Goal: Information Seeking & Learning: Learn about a topic

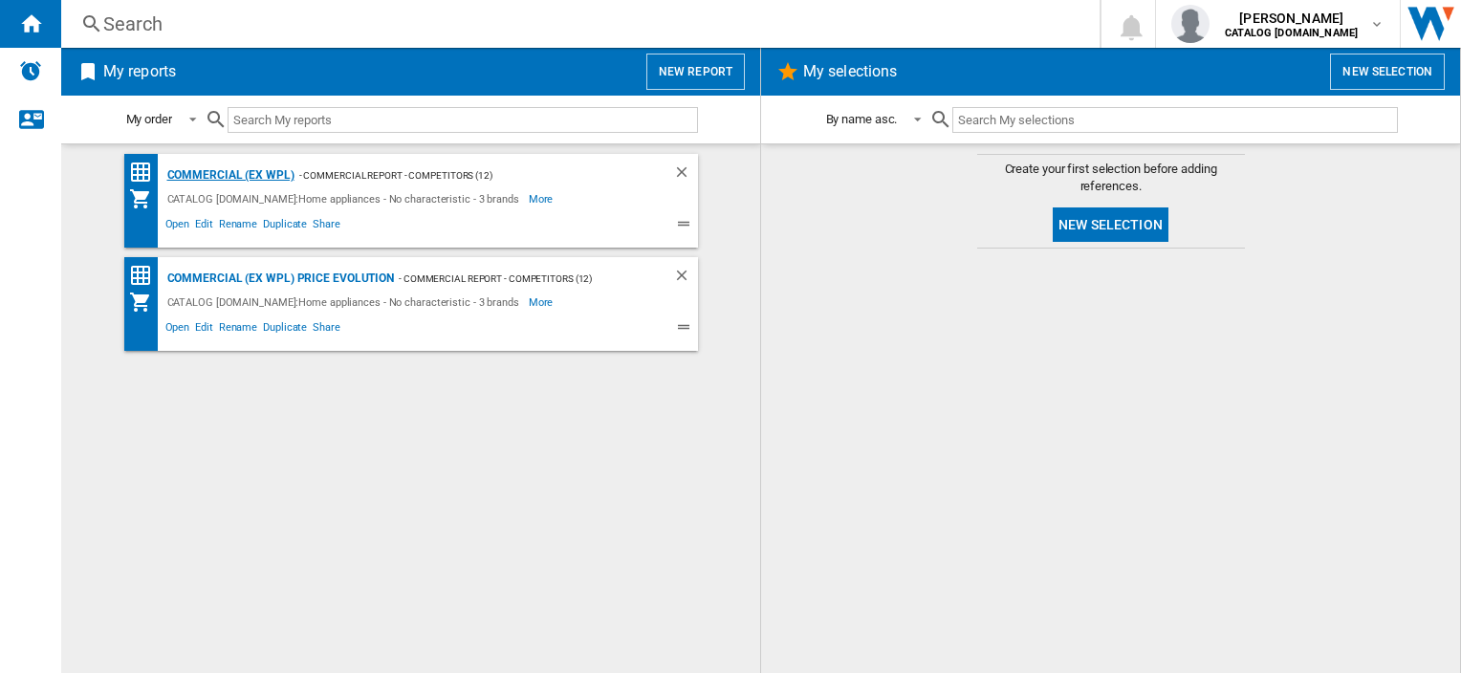
click at [207, 173] on div "Commercial (ex WPL)" at bounding box center [229, 176] width 132 height 24
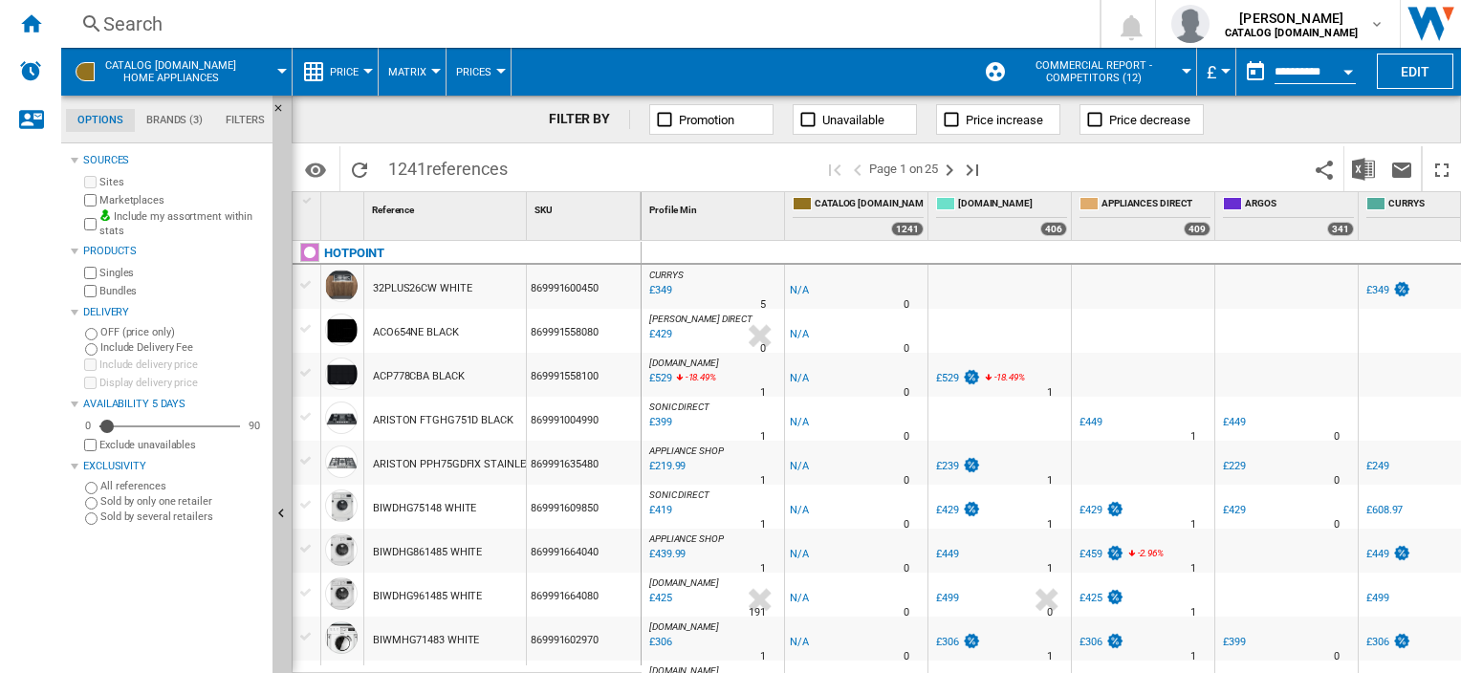
click at [149, 27] on div "Search" at bounding box center [576, 24] width 947 height 27
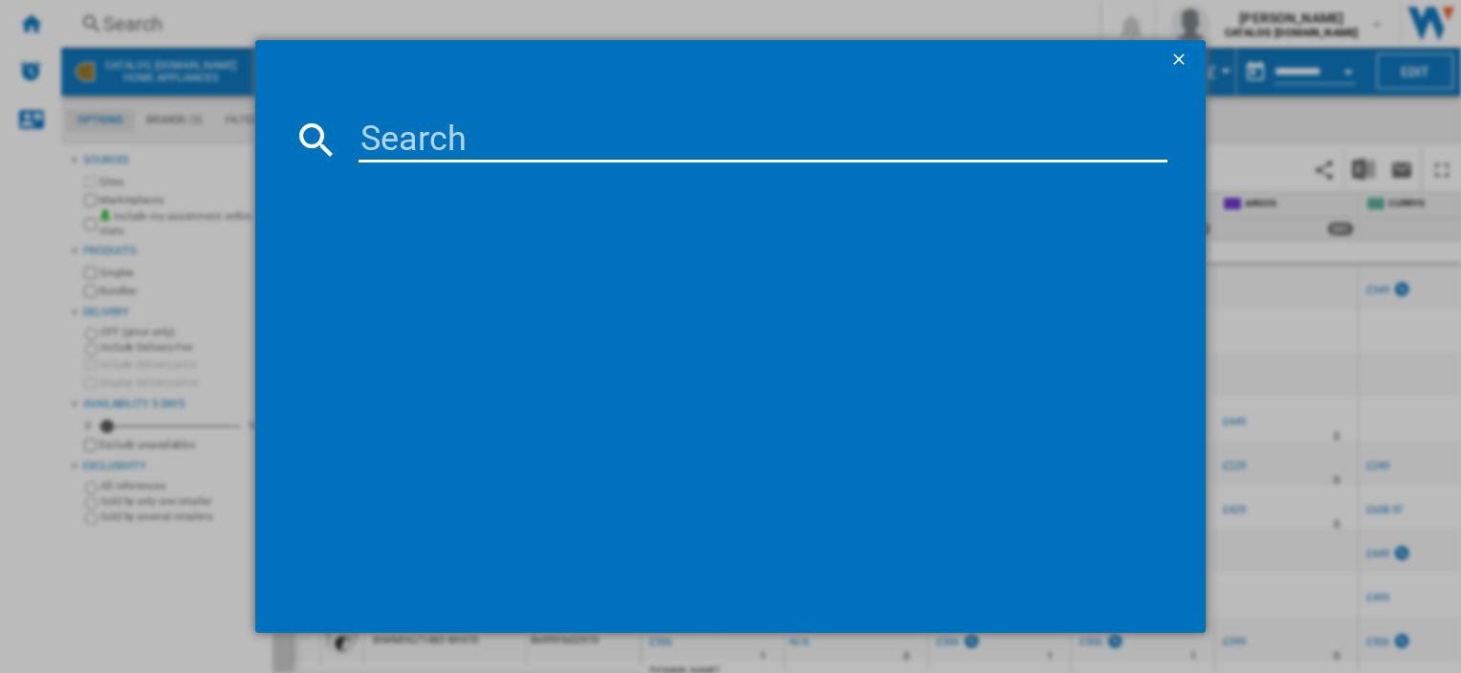
click at [398, 145] on input at bounding box center [763, 140] width 808 height 46
paste input "DIH 10D W"
type input "DIH 10D W"
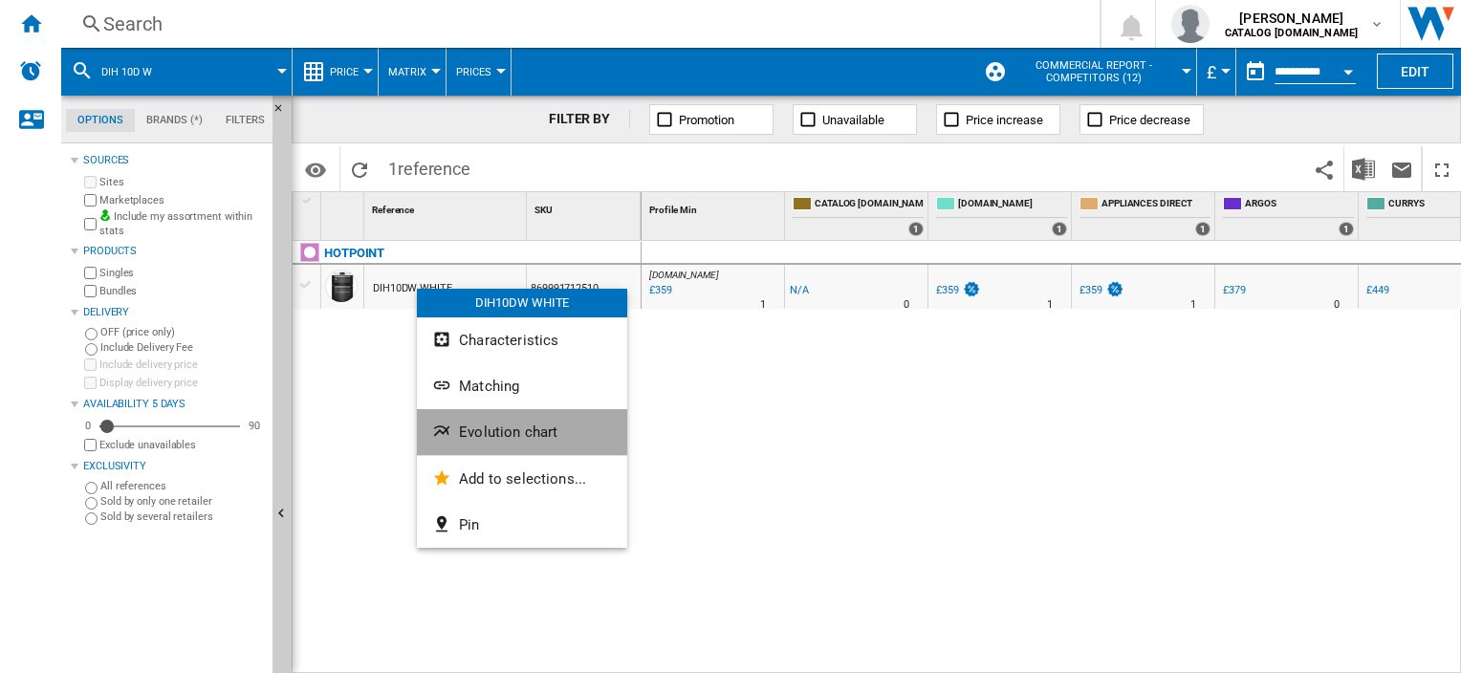
click at [490, 431] on span "Evolution chart" at bounding box center [508, 432] width 98 height 17
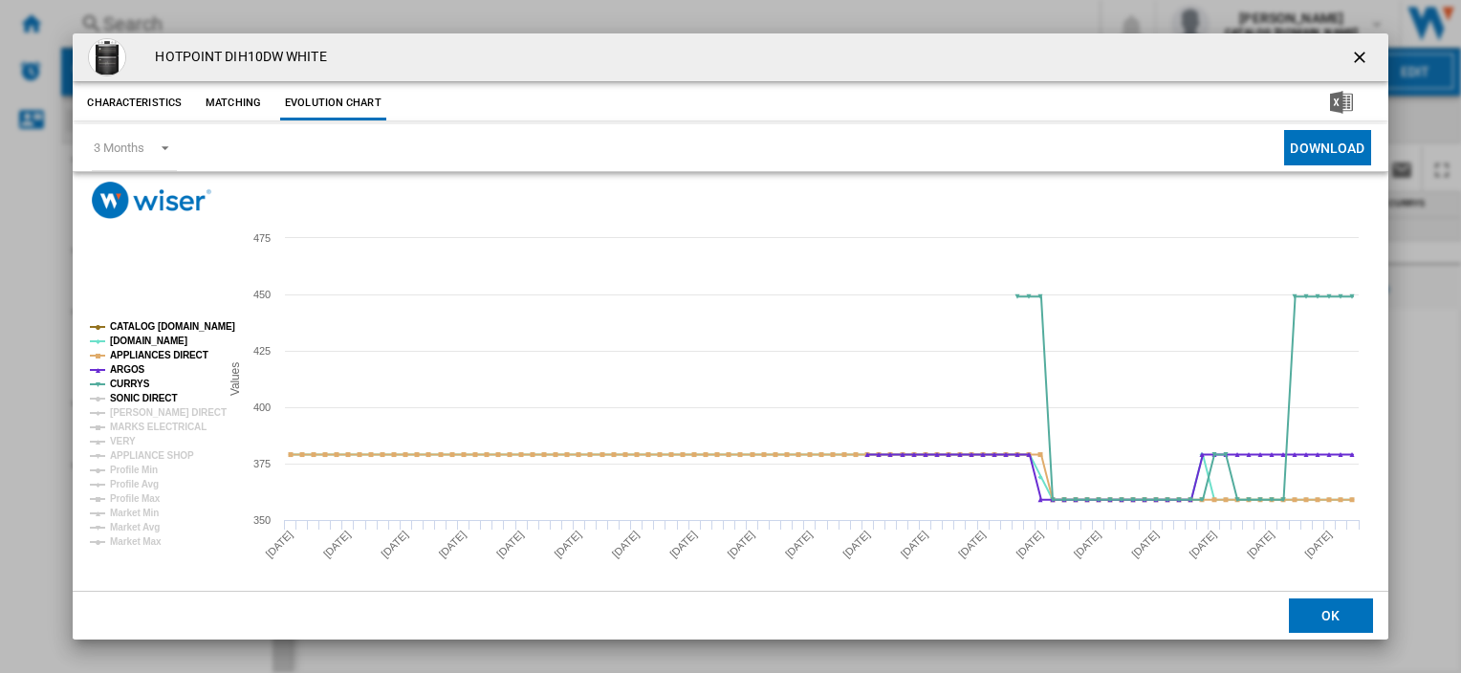
click at [142, 400] on tspan "SONIC DIRECT" at bounding box center [143, 398] width 67 height 11
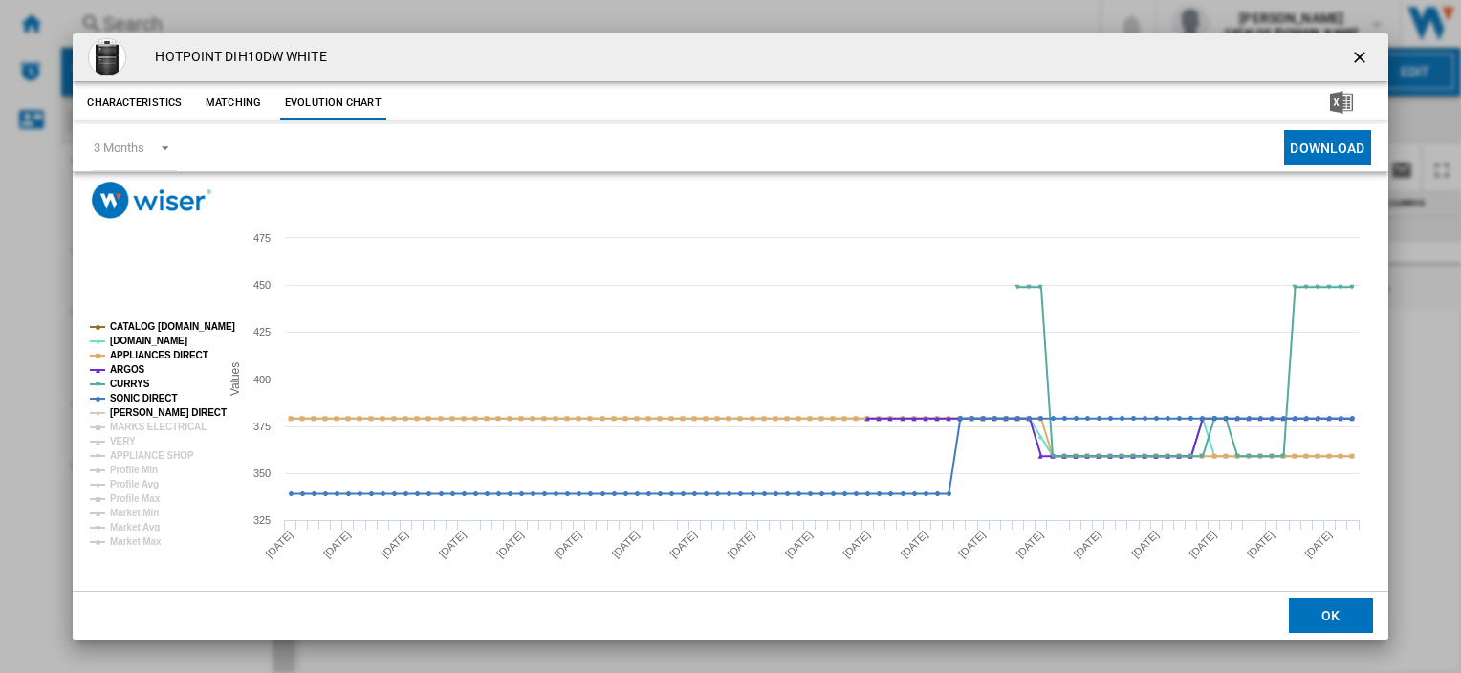
click at [144, 415] on tspan "[PERSON_NAME] DIRECT" at bounding box center [168, 412] width 117 height 11
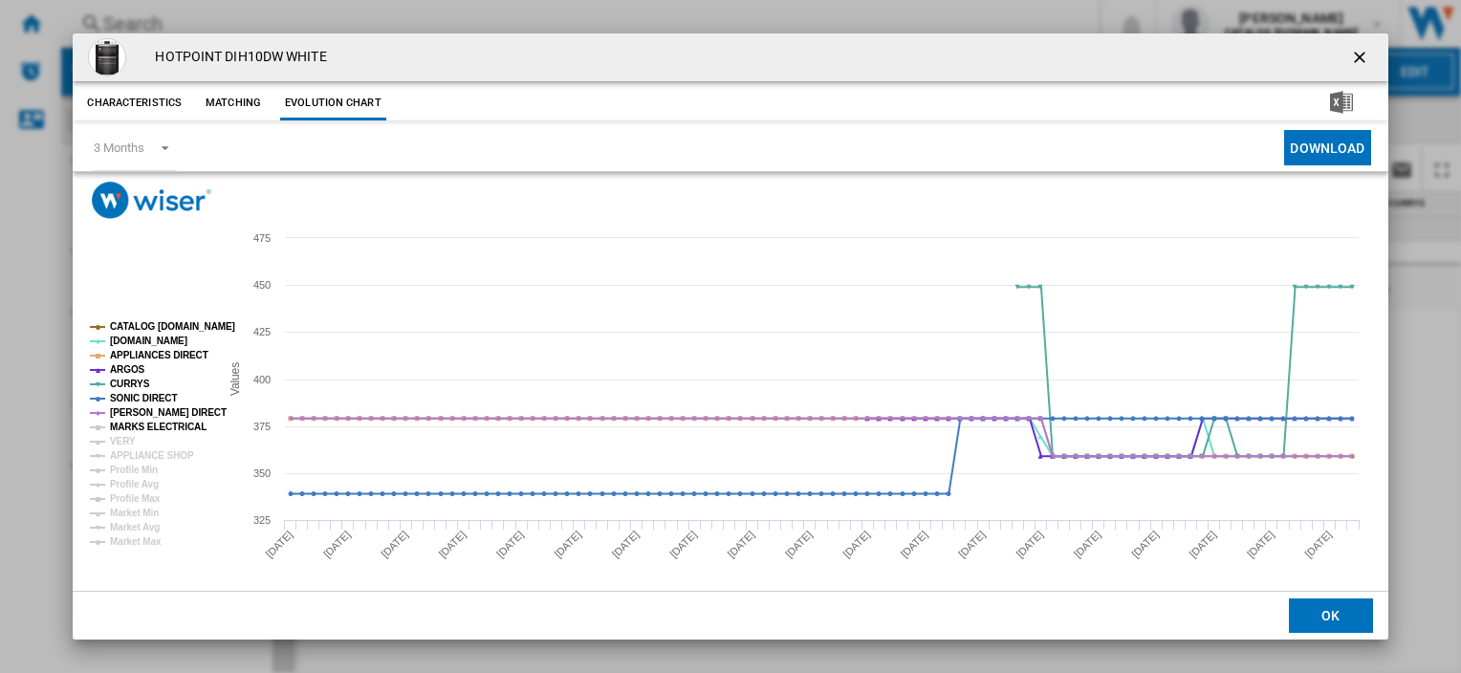
click at [145, 431] on tspan "MARKS ELECTRICAL" at bounding box center [158, 427] width 97 height 11
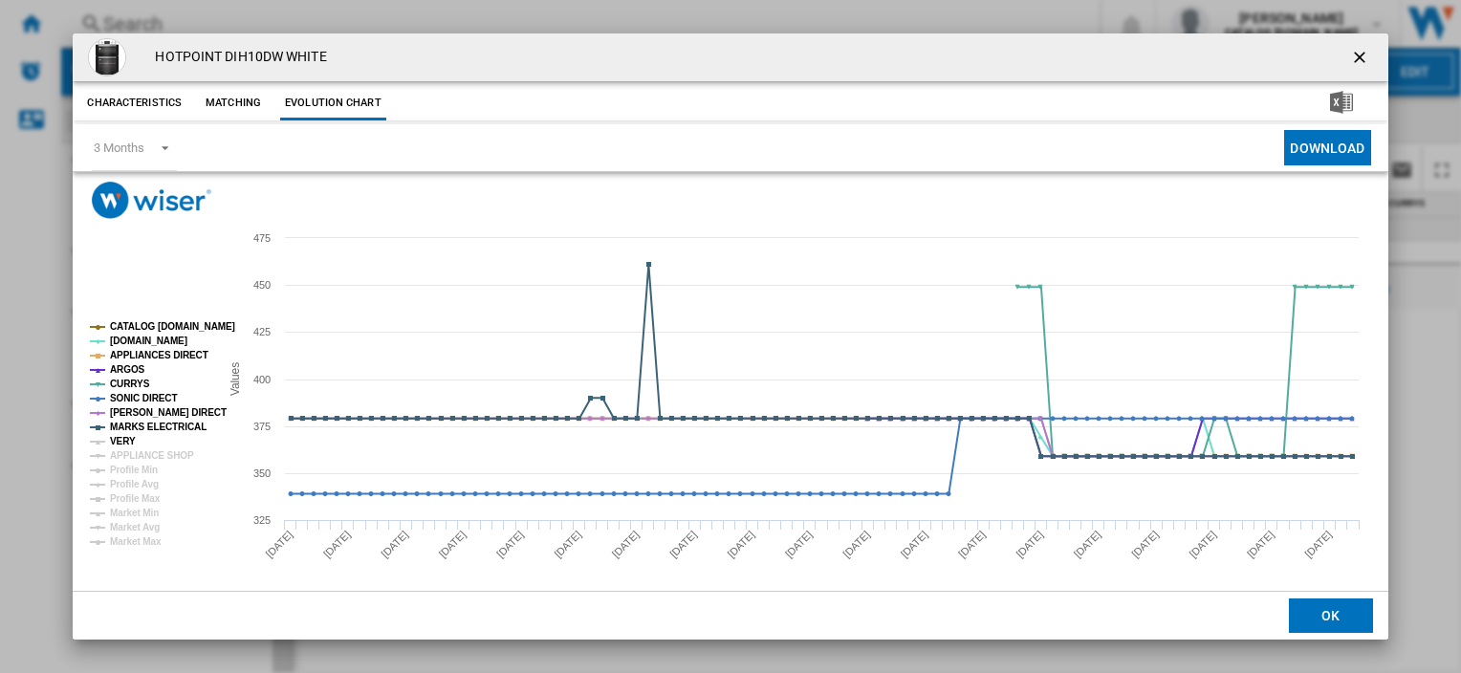
click at [126, 442] on tspan "VERY" at bounding box center [123, 441] width 26 height 11
click at [155, 454] on tspan "APPLIANCE SHOP" at bounding box center [152, 455] width 84 height 11
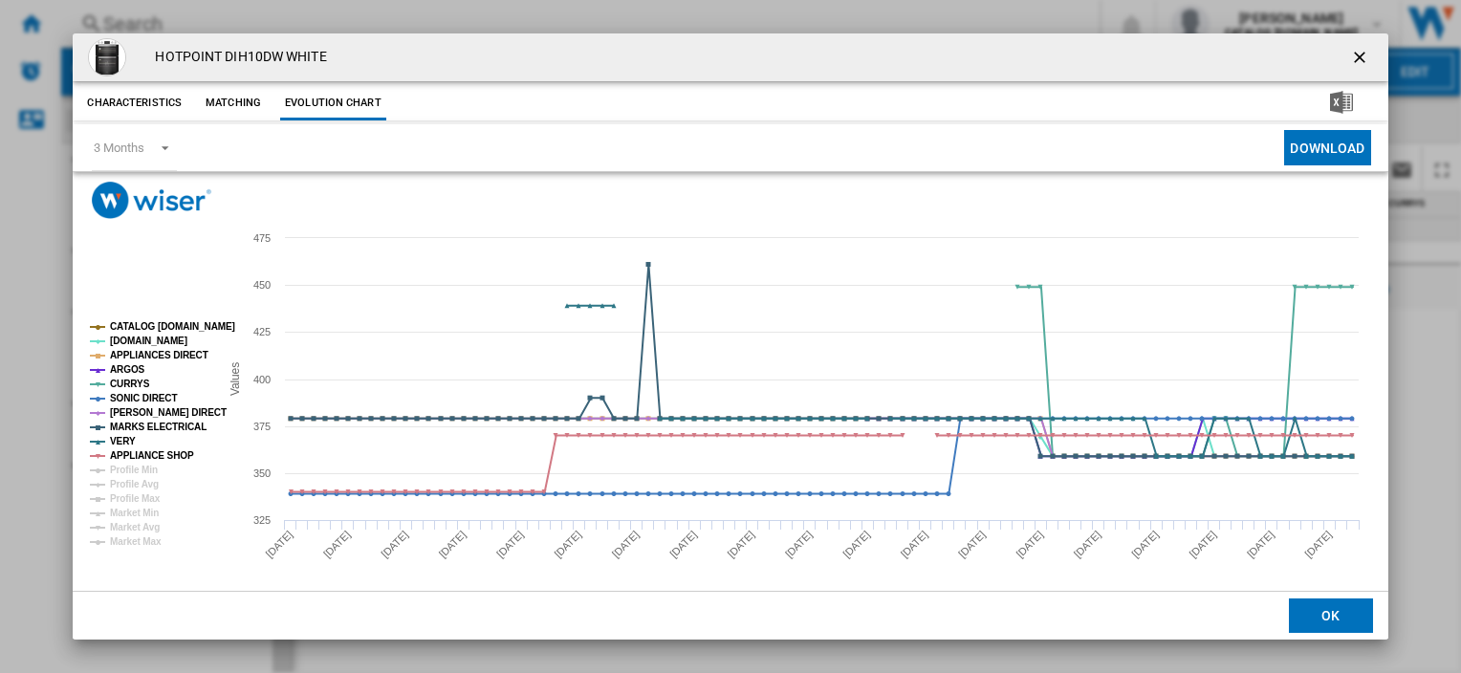
click at [1350, 54] on ng-md-icon "getI18NText('BUTTONS.CLOSE_DIALOG')" at bounding box center [1361, 59] width 23 height 23
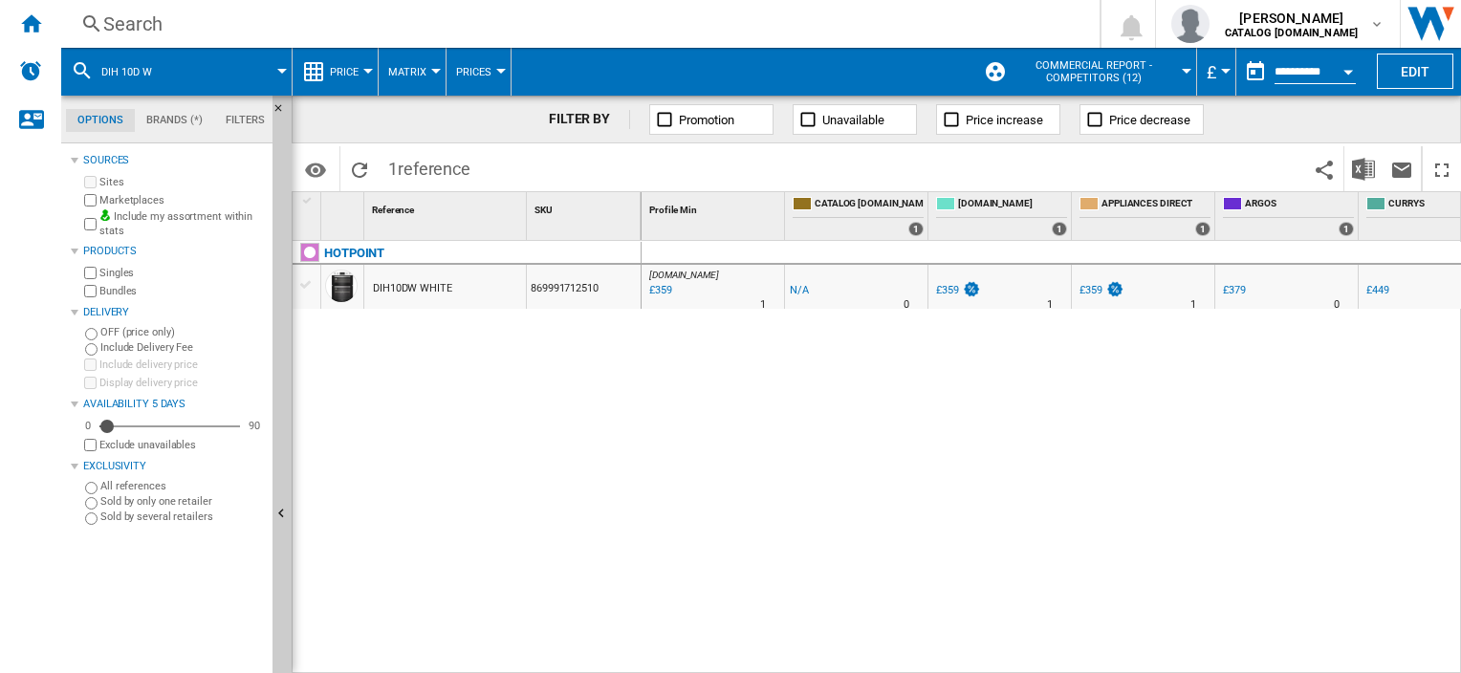
click at [180, 14] on div "Search" at bounding box center [576, 24] width 947 height 27
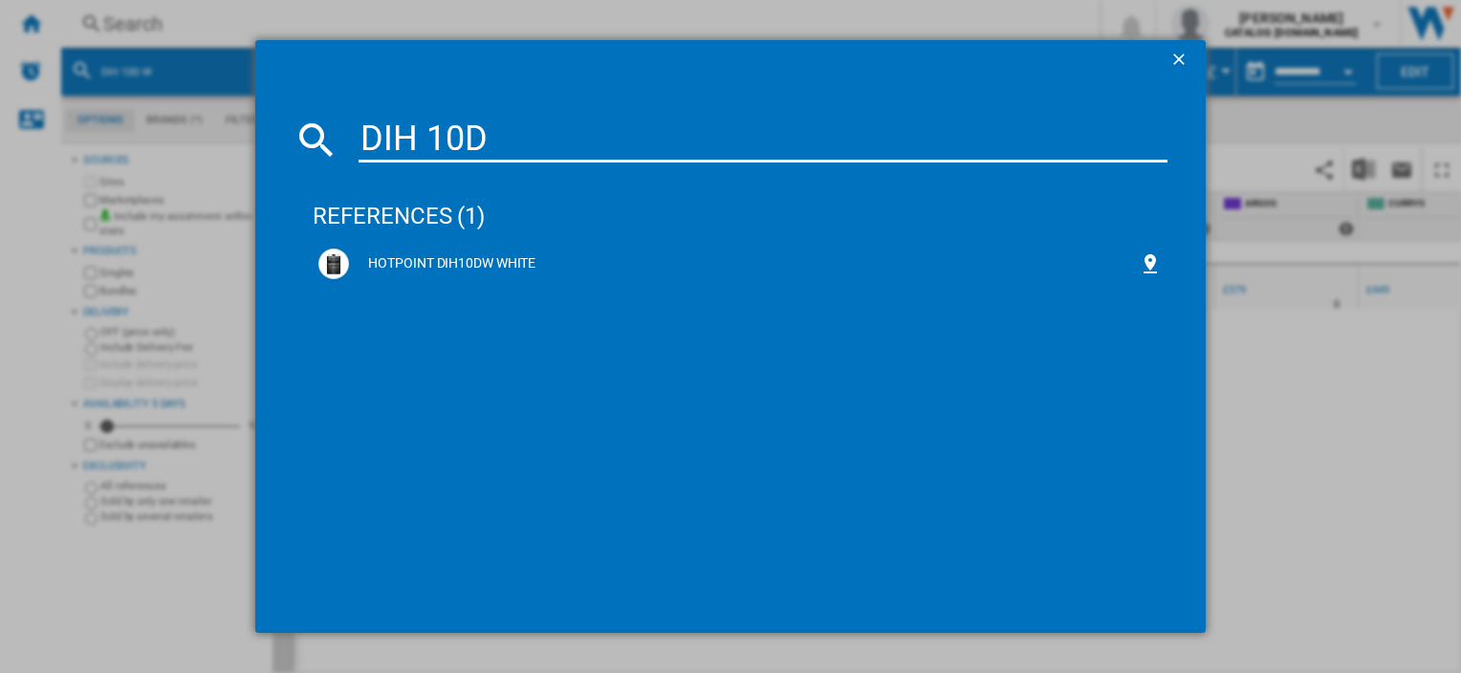
type input "DIH 10D b"
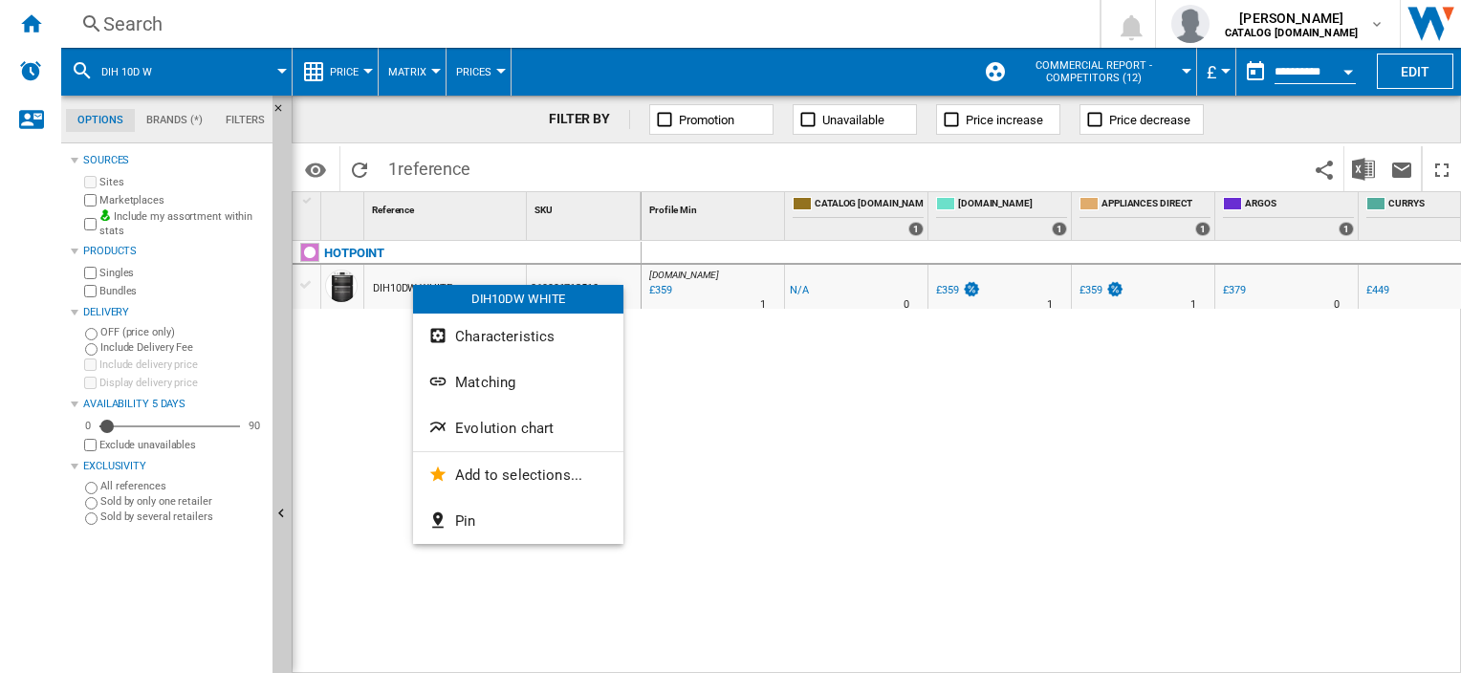
click at [205, 27] on div at bounding box center [730, 336] width 1461 height 673
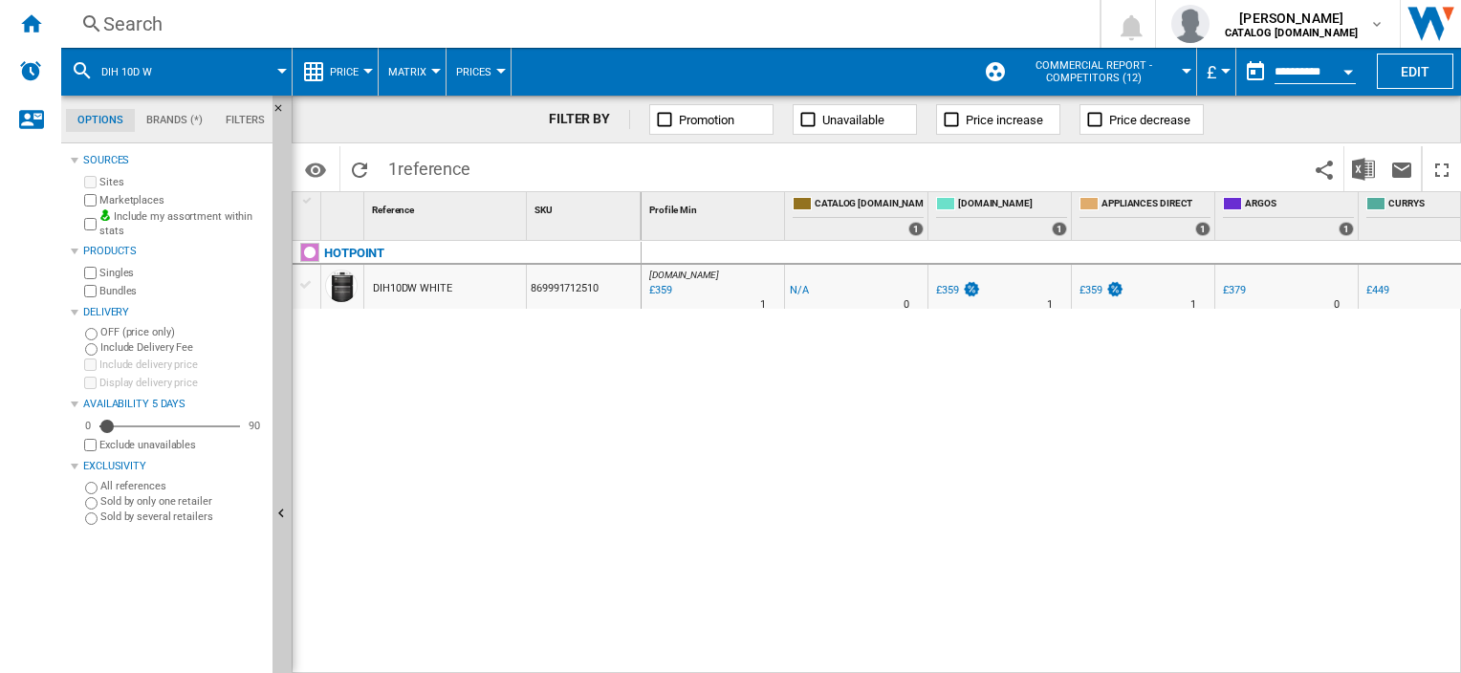
click at [176, 27] on div "Search" at bounding box center [576, 24] width 947 height 27
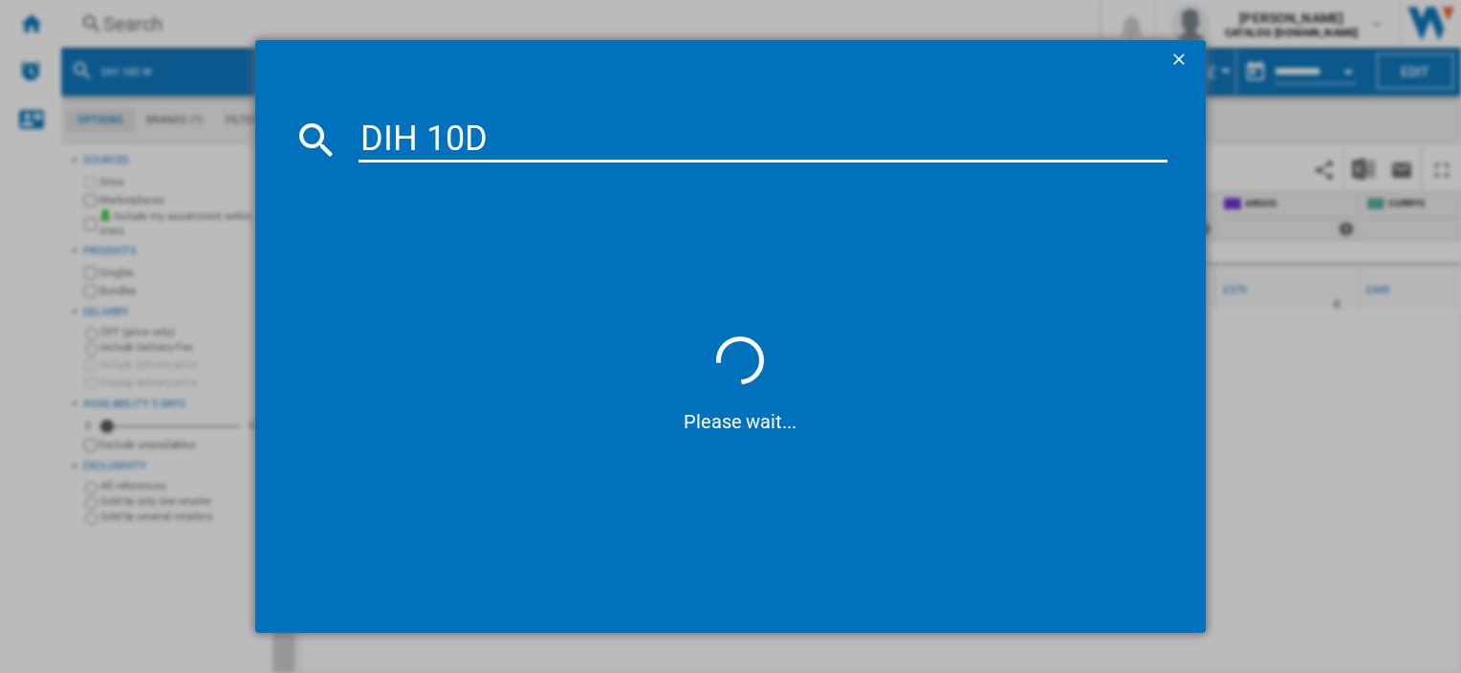
type input "DIH 10D"
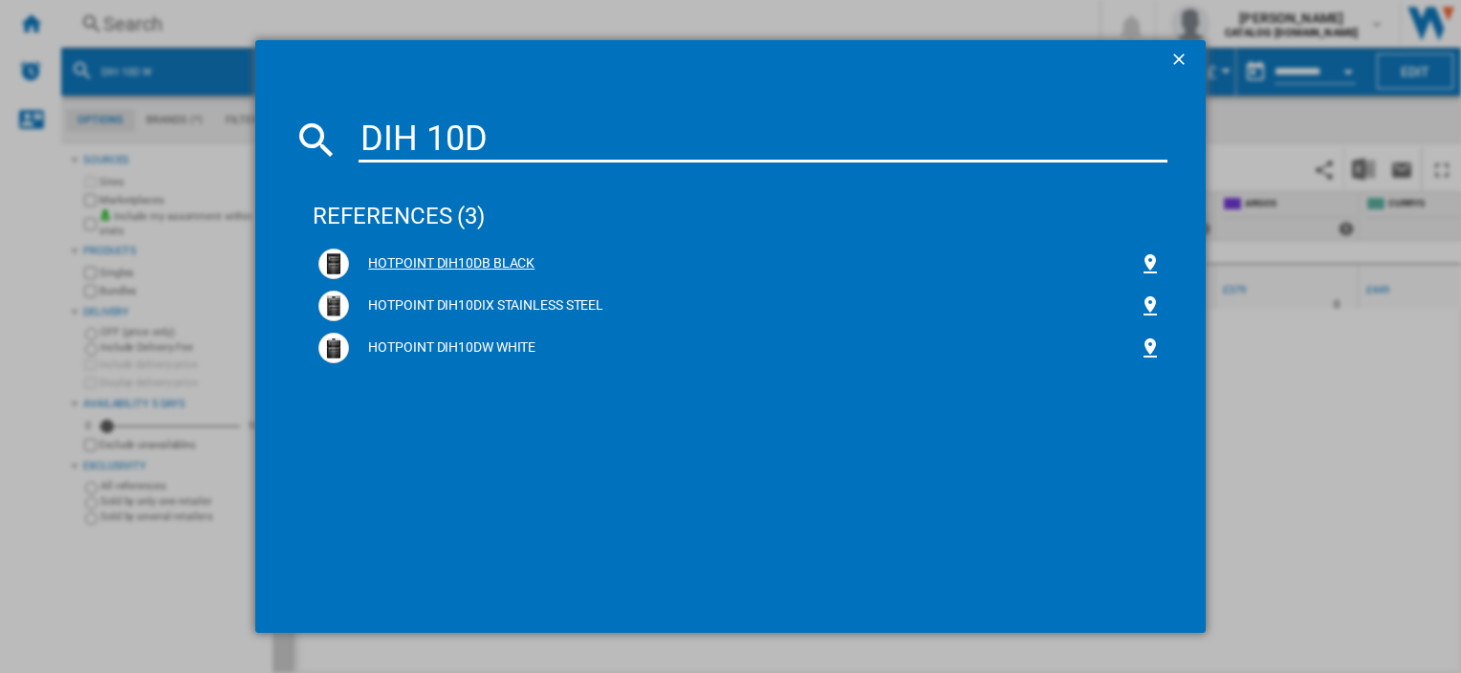
click at [466, 259] on div "HOTPOINT DIH10DB BLACK" at bounding box center [743, 263] width 789 height 19
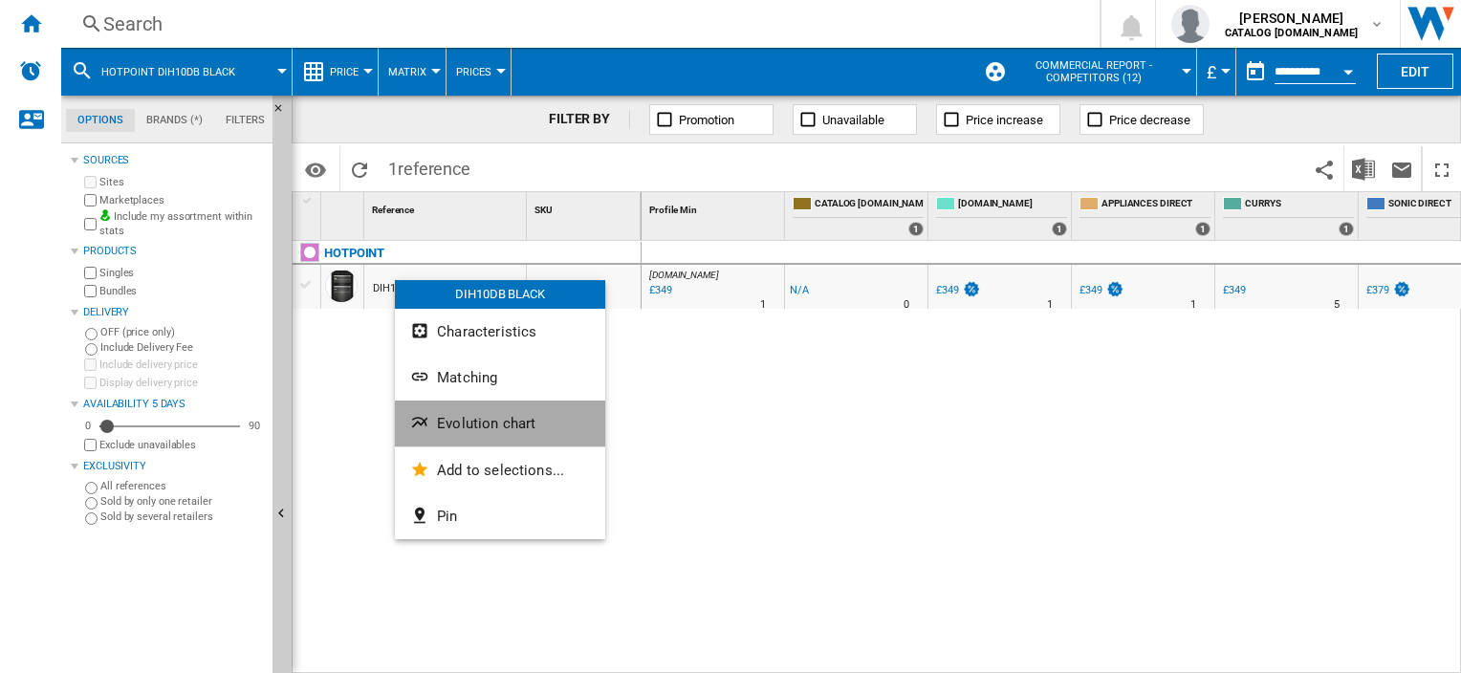
click at [477, 418] on span "Evolution chart" at bounding box center [486, 423] width 98 height 17
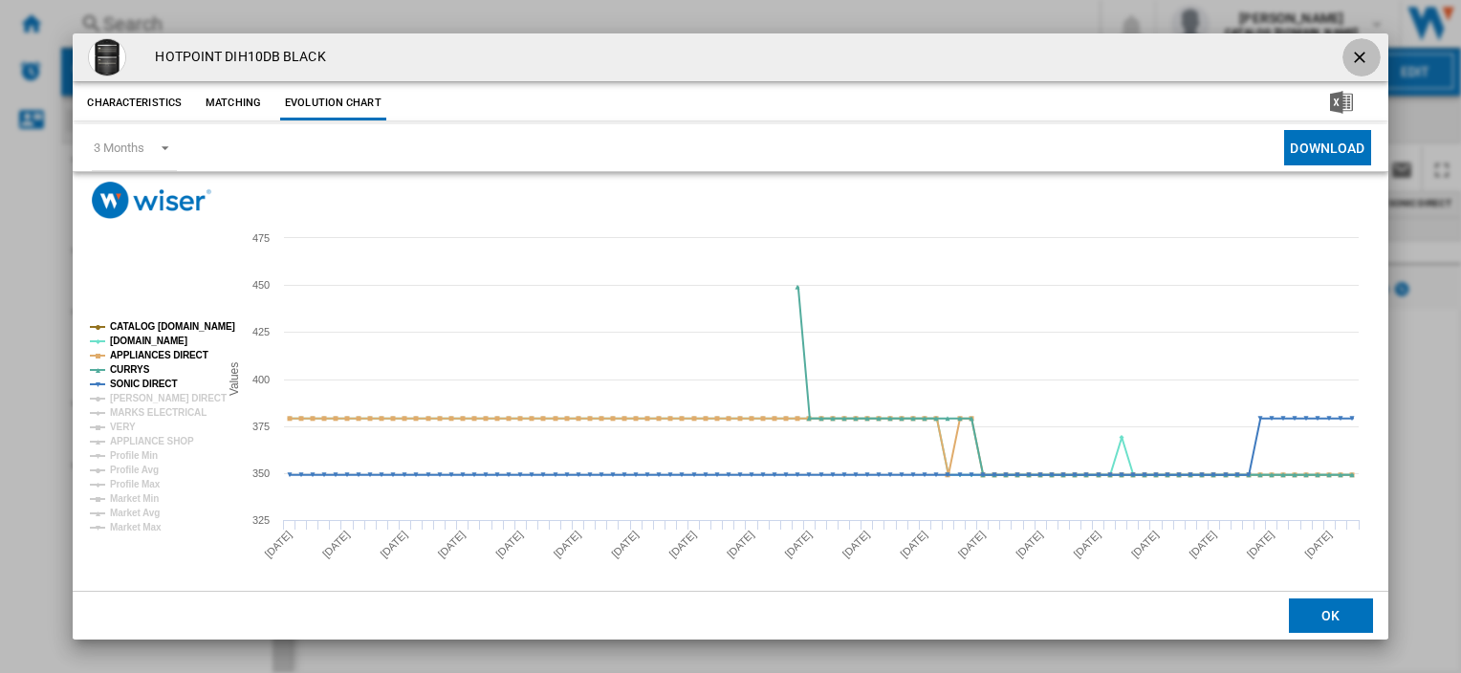
click at [1350, 57] on ng-md-icon "getI18NText('BUTTONS.CLOSE_DIALOG')" at bounding box center [1361, 59] width 23 height 23
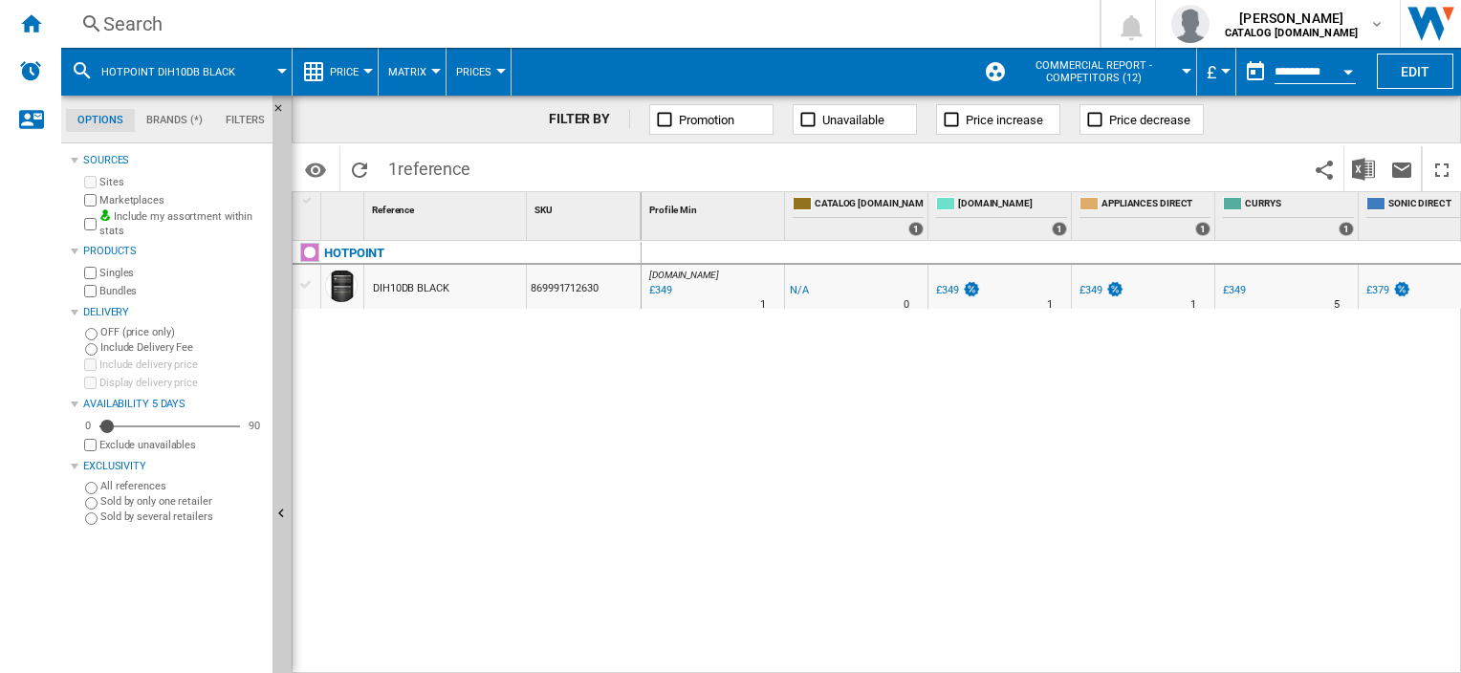
click at [166, 24] on div "Search" at bounding box center [576, 24] width 947 height 27
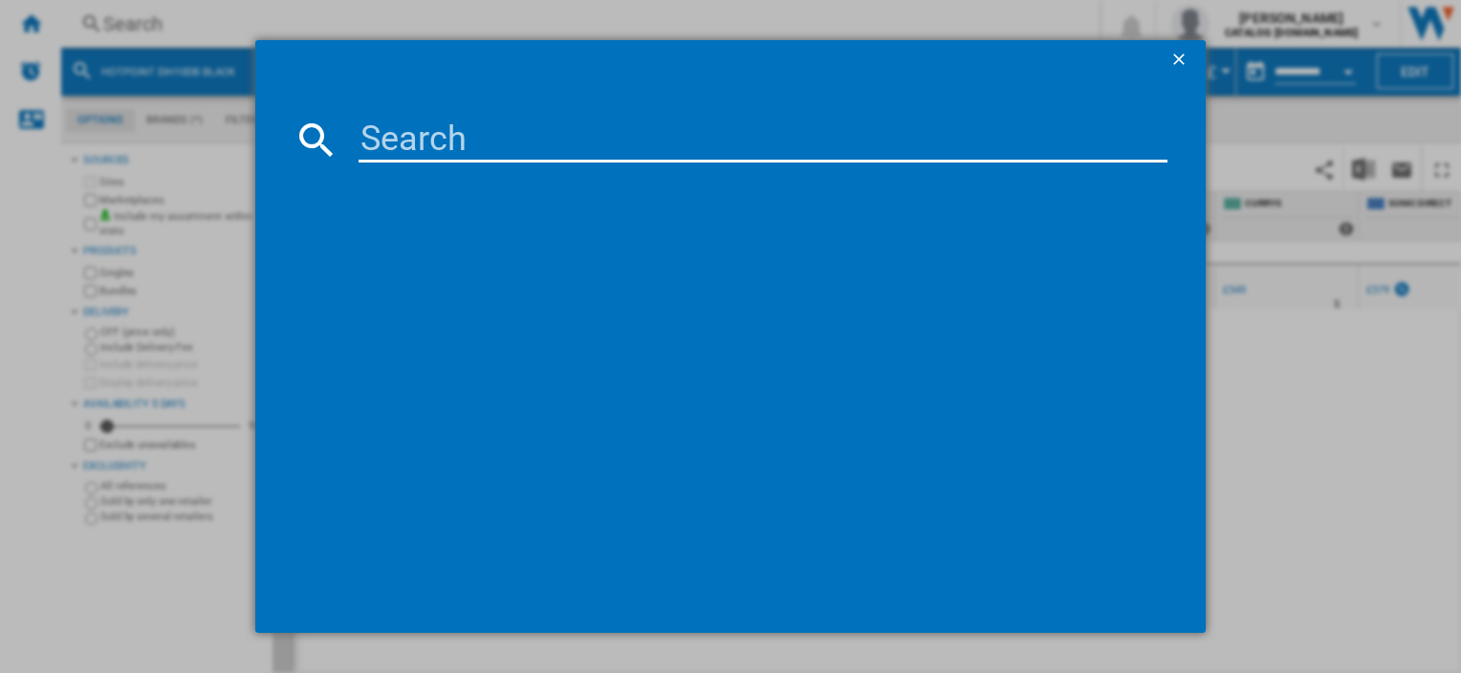
click at [414, 126] on input at bounding box center [763, 140] width 808 height 46
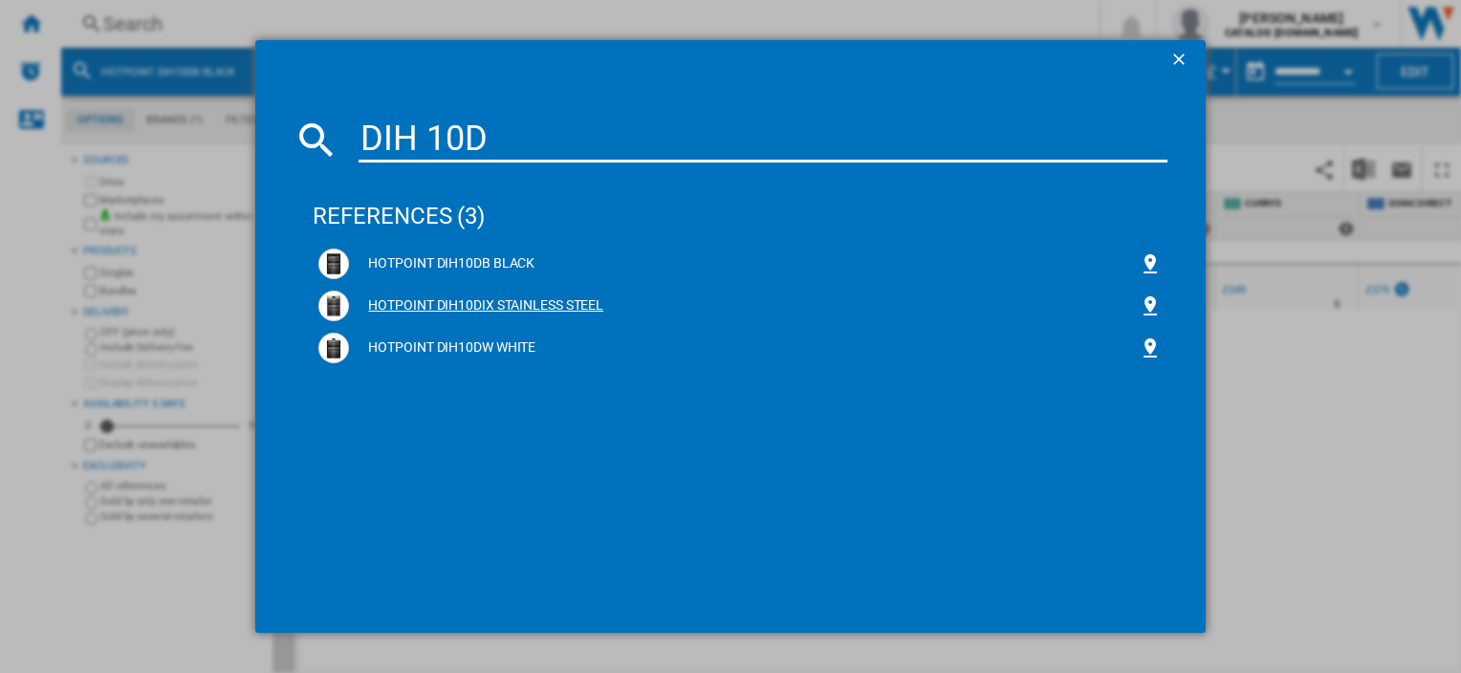
type input "DIH 10D"
click at [459, 302] on div "HOTPOINT DIH10DIX STAINLESS STEEL" at bounding box center [743, 305] width 789 height 19
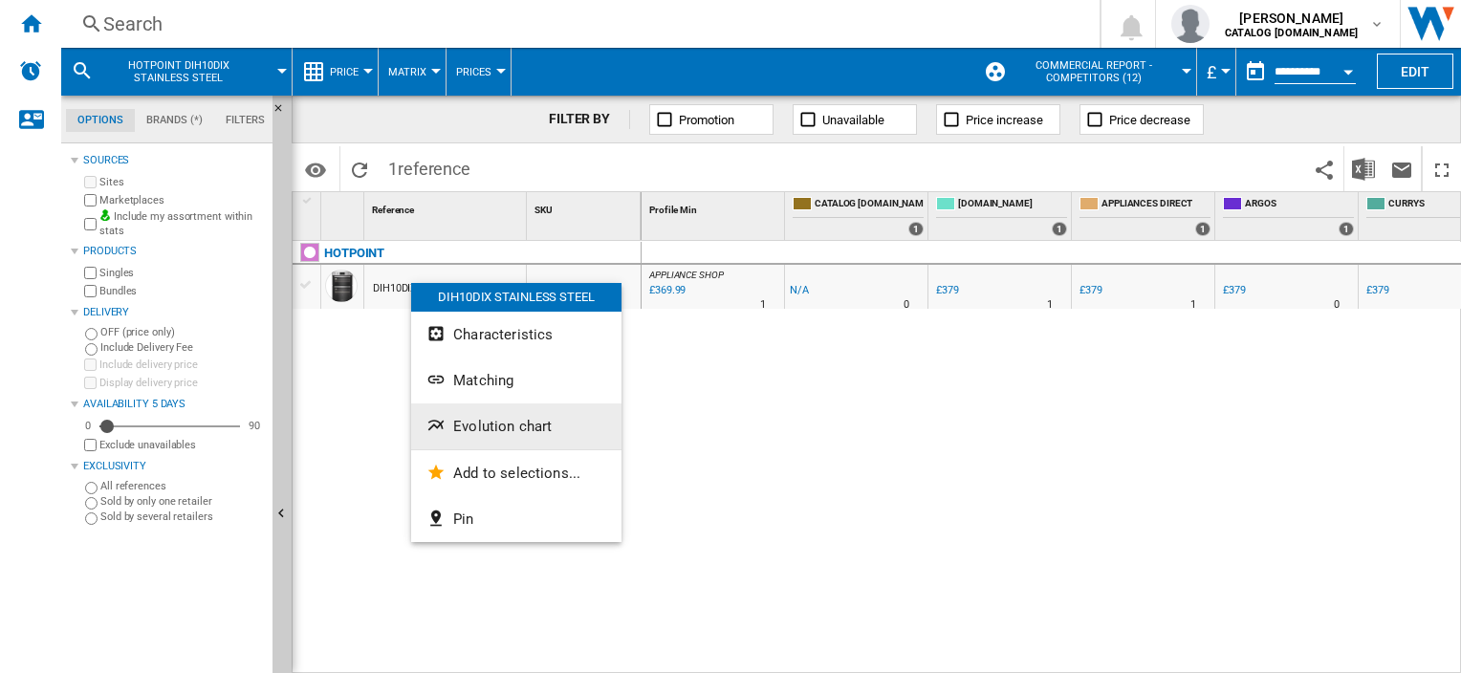
click at [474, 421] on span "Evolution chart" at bounding box center [502, 426] width 98 height 17
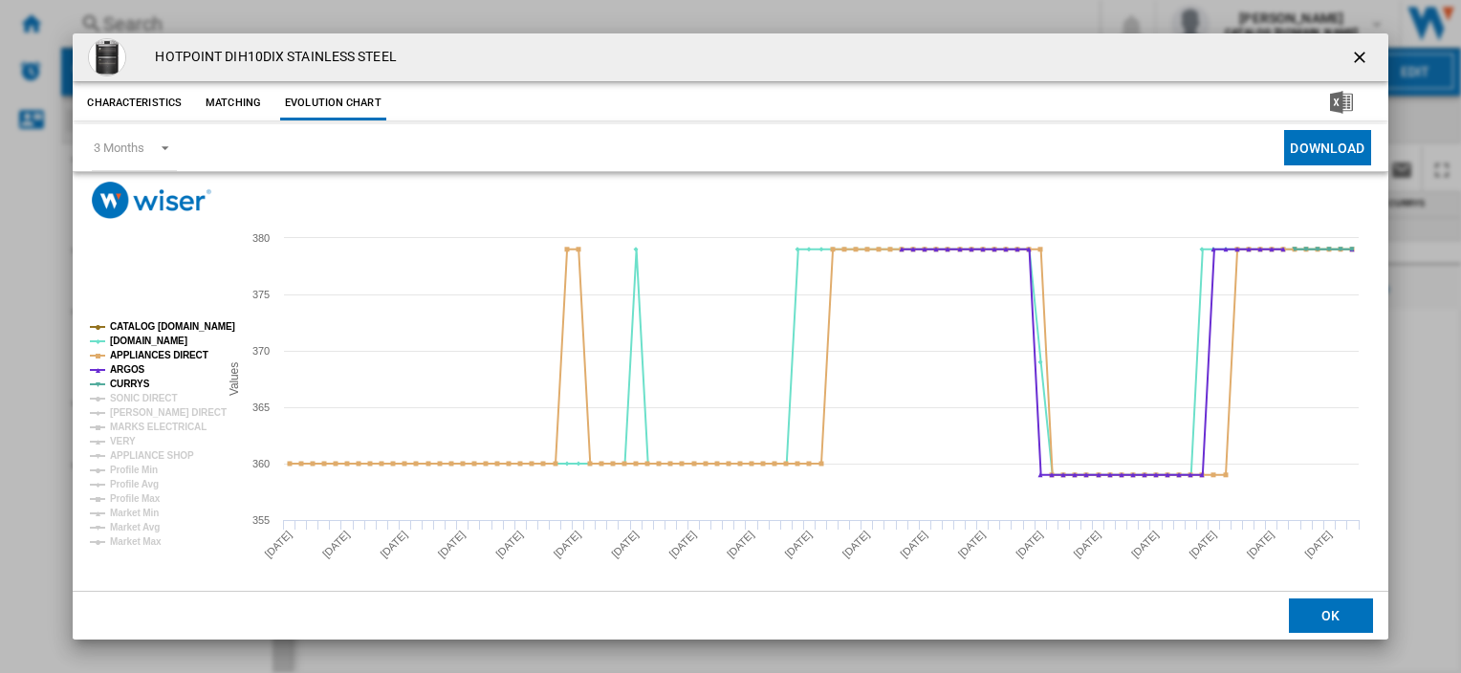
click at [1350, 54] on ng-md-icon "getI18NText('BUTTONS.CLOSE_DIALOG')" at bounding box center [1361, 59] width 23 height 23
